Goal: Information Seeking & Learning: Understand process/instructions

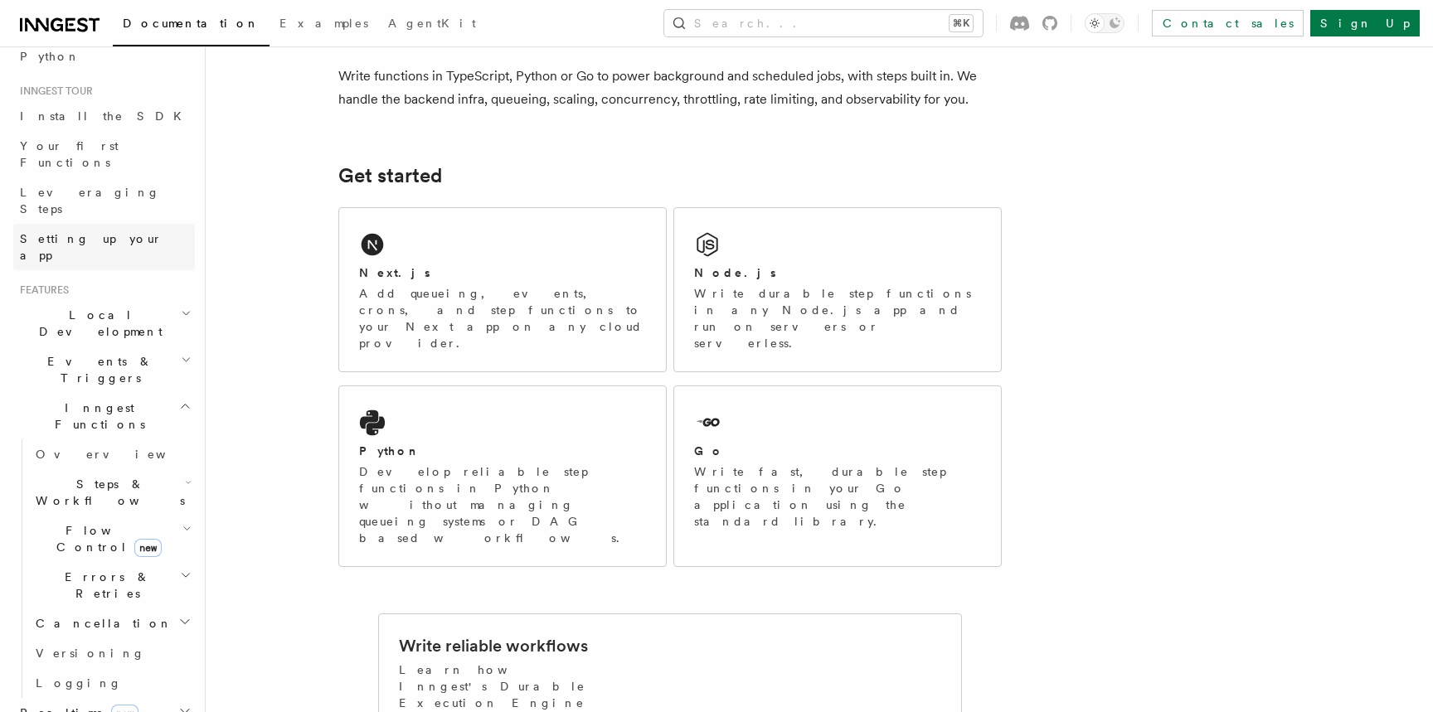
scroll to position [108, 0]
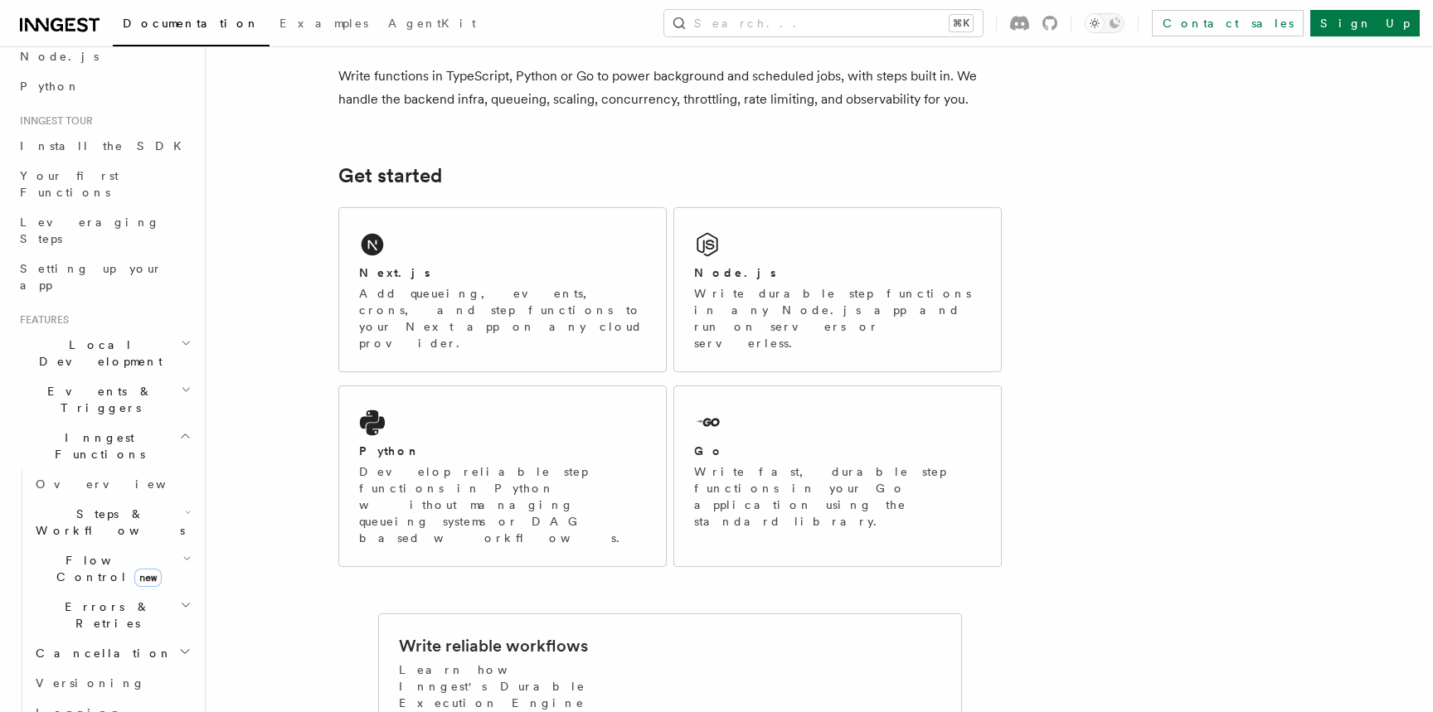
click at [163, 330] on h2 "Local Development" at bounding box center [104, 353] width 182 height 46
click at [176, 330] on h2 "Local Development" at bounding box center [104, 353] width 182 height 46
click at [160, 330] on h2 "Local Development" at bounding box center [104, 353] width 182 height 46
click at [165, 330] on h2 "Local Development" at bounding box center [104, 353] width 182 height 46
click at [90, 175] on span "Your first Functions" at bounding box center [69, 184] width 99 height 30
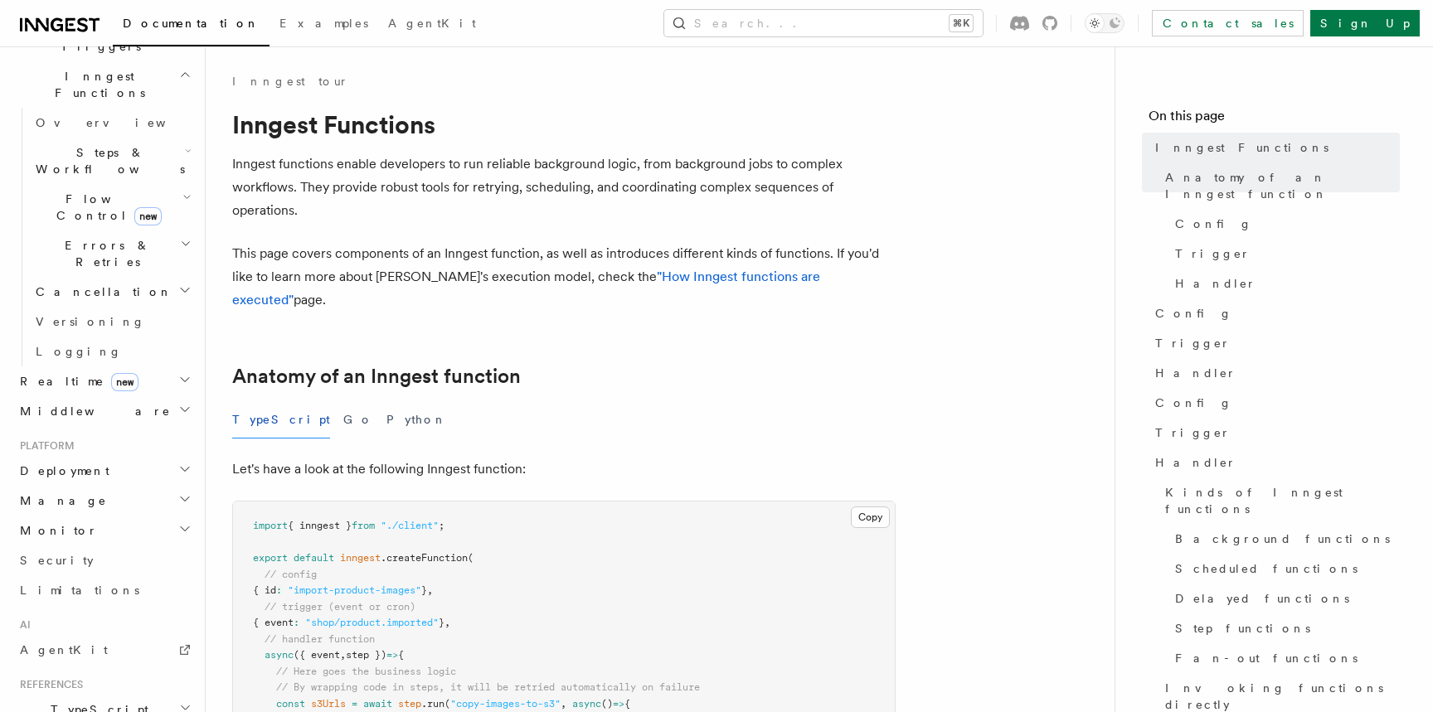
scroll to position [482, 0]
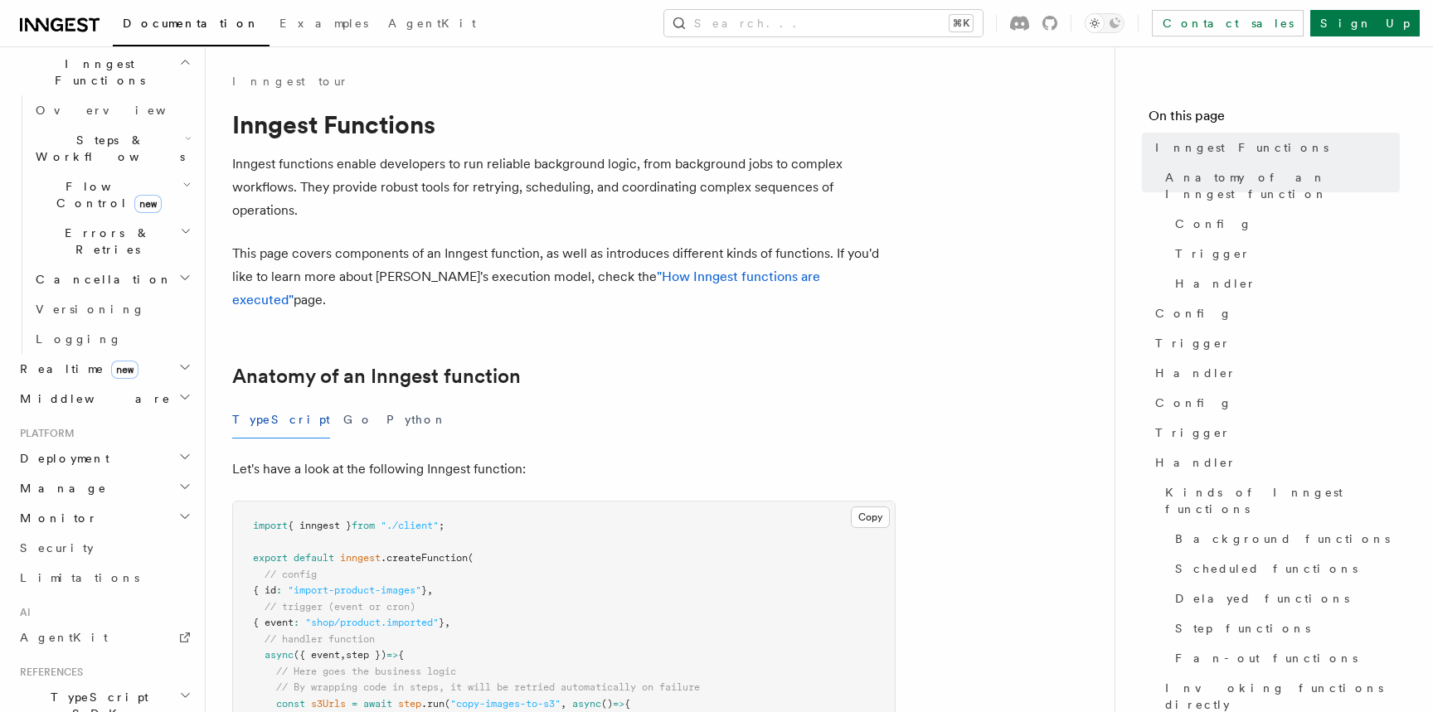
click at [127, 444] on h2 "Deployment" at bounding box center [104, 459] width 182 height 30
click at [119, 473] on link "Overview" at bounding box center [112, 488] width 166 height 30
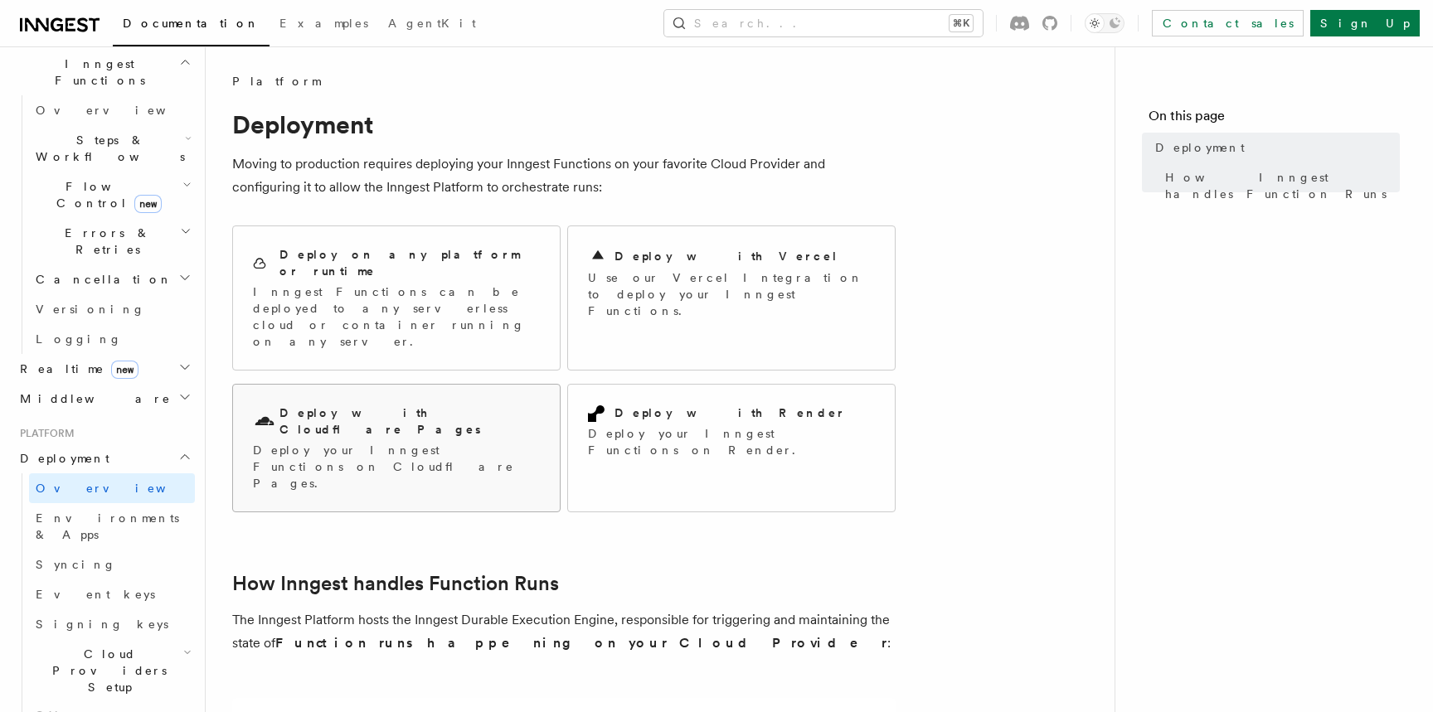
click at [334, 442] on p "Deploy your Inngest Functions on Cloudflare Pages." at bounding box center [396, 467] width 287 height 50
